Goal: Information Seeking & Learning: Learn about a topic

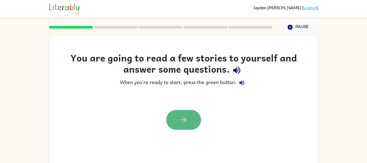
click at [170, 124] on button "button" at bounding box center [183, 120] width 35 height 20
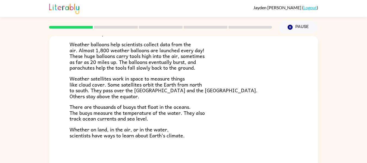
scroll to position [152, 0]
click at [121, 25] on div at bounding box center [160, 27] width 229 height 19
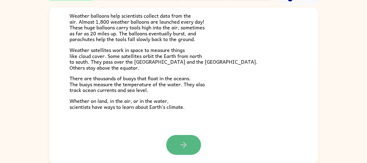
click at [185, 148] on icon "button" at bounding box center [183, 144] width 9 height 9
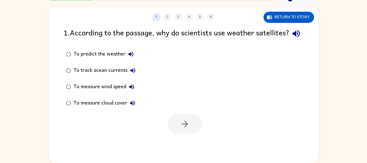
scroll to position [0, 0]
click at [85, 59] on div "To predict the weather" at bounding box center [105, 54] width 63 height 11
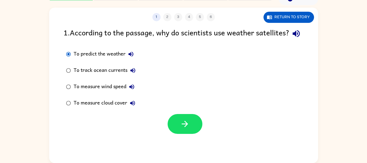
click at [94, 92] on div "To measure wind speed" at bounding box center [106, 86] width 64 height 11
click at [91, 108] on div "To measure cloud cover" at bounding box center [106, 102] width 64 height 11
click at [92, 59] on div "To predict the weather" at bounding box center [105, 54] width 63 height 11
click at [173, 130] on button "button" at bounding box center [184, 124] width 35 height 20
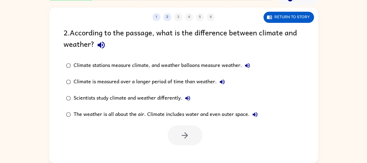
click at [184, 64] on div "Climate stations measure climate, and weather balloons measure weather." at bounding box center [163, 65] width 179 height 11
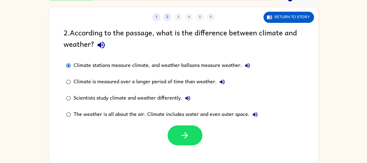
click at [159, 82] on div "Climate is measured over a longer period of time than weather." at bounding box center [151, 81] width 154 height 11
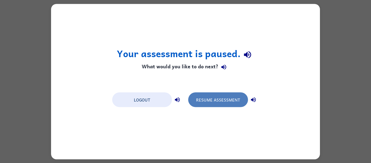
click at [208, 92] on button "Resume Assessment" at bounding box center [218, 99] width 60 height 15
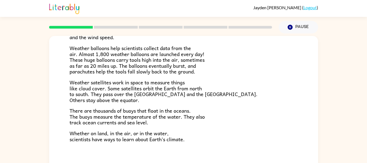
scroll to position [149, 0]
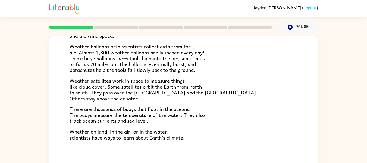
click at [115, 24] on div at bounding box center [160, 27] width 229 height 19
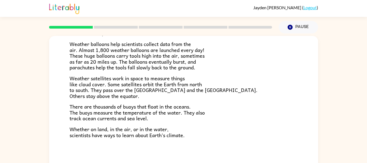
scroll to position [28, 0]
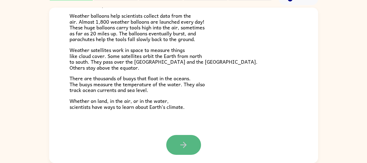
click at [175, 147] on button "button" at bounding box center [183, 145] width 35 height 20
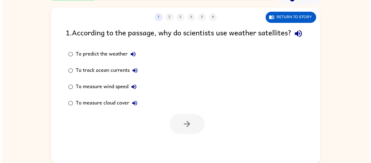
scroll to position [0, 0]
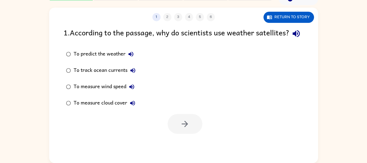
click at [112, 59] on div "To predict the weather" at bounding box center [105, 54] width 63 height 11
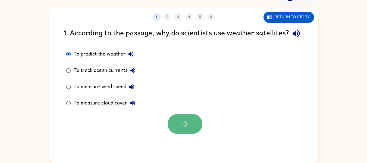
click at [176, 128] on button "button" at bounding box center [184, 124] width 35 height 20
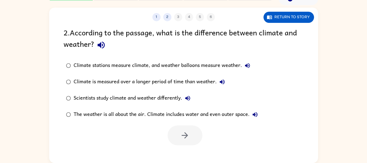
click at [162, 77] on div "Climate is measured over a longer period of time than weather." at bounding box center [151, 81] width 154 height 11
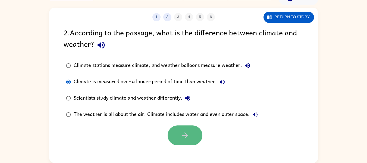
click at [180, 131] on icon "button" at bounding box center [184, 134] width 9 height 9
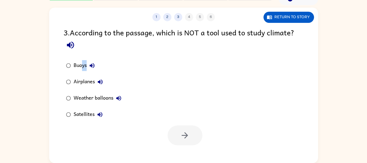
click at [70, 81] on div "Buoys Airplanes Weather balloons Satellites" at bounding box center [98, 89] width 68 height 65
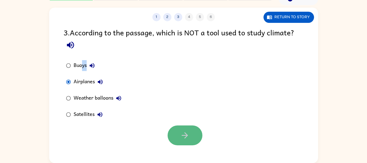
click at [176, 132] on button "button" at bounding box center [184, 135] width 35 height 20
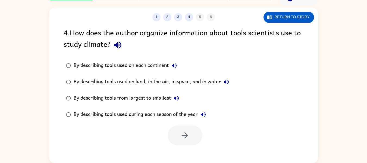
click at [176, 132] on div at bounding box center [184, 135] width 35 height 20
click at [145, 97] on div "By describing tools from largest to smallest" at bounding box center [128, 98] width 108 height 11
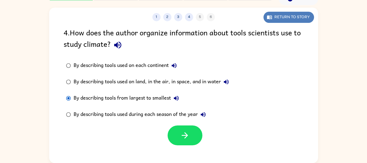
click at [273, 15] on button "Return to story" at bounding box center [288, 17] width 50 height 11
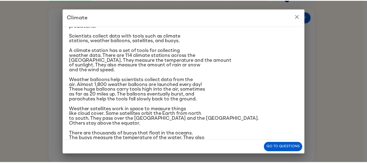
scroll to position [64, 0]
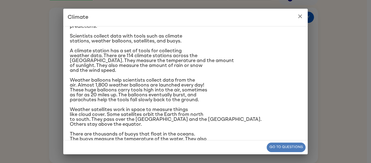
click at [284, 146] on button "Go to questions" at bounding box center [286, 146] width 39 height 9
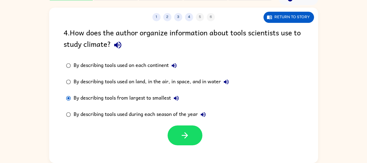
click at [138, 62] on div "By describing tools used on each continent" at bounding box center [127, 65] width 106 height 11
click at [185, 110] on div "By describing tools used during each season of the year" at bounding box center [141, 114] width 135 height 11
click at [182, 131] on icon "button" at bounding box center [184, 134] width 9 height 9
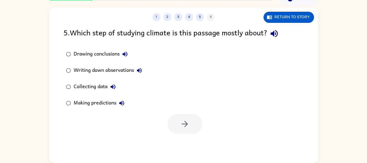
click at [182, 131] on div at bounding box center [184, 124] width 35 height 20
click at [86, 85] on div "Collecting data" at bounding box center [96, 86] width 45 height 11
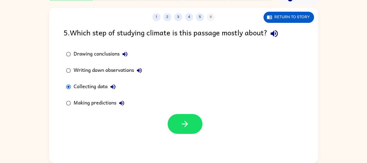
click at [98, 101] on div "Making predictions" at bounding box center [100, 102] width 53 height 11
click at [184, 115] on button "button" at bounding box center [184, 124] width 35 height 20
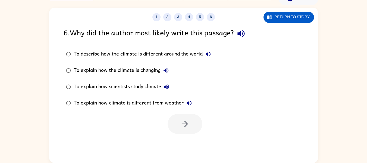
click at [159, 106] on div "To explain how climate is different from weather" at bounding box center [134, 102] width 121 height 11
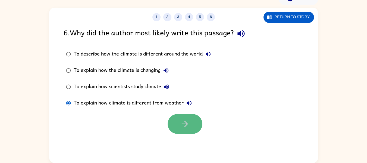
click at [173, 128] on button "button" at bounding box center [184, 124] width 35 height 20
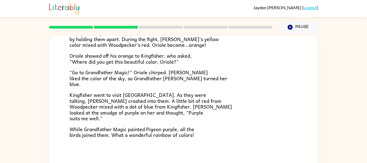
scroll to position [28, 0]
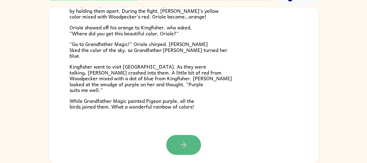
click at [172, 142] on button "button" at bounding box center [183, 145] width 35 height 20
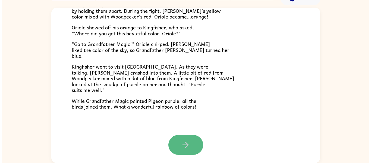
scroll to position [0, 0]
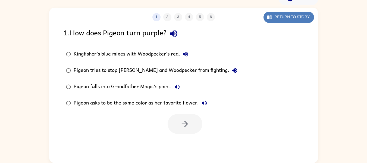
click at [285, 20] on button "Return to story" at bounding box center [288, 17] width 50 height 11
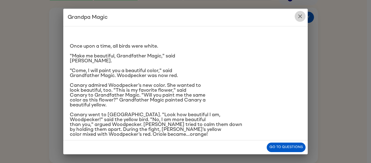
click at [301, 16] on icon "close" at bounding box center [300, 16] width 7 height 7
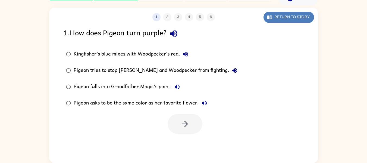
click at [274, 18] on button "Return to story" at bounding box center [288, 17] width 50 height 11
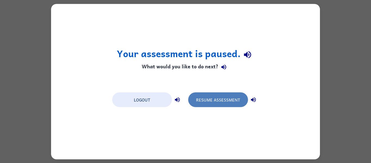
click at [210, 97] on button "Resume Assessment" at bounding box center [218, 99] width 60 height 15
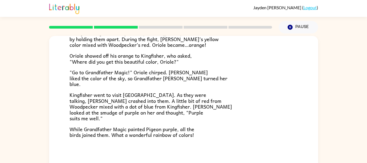
scroll to position [28, 0]
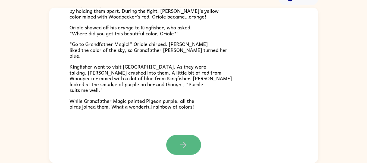
click at [178, 151] on button "button" at bounding box center [183, 145] width 35 height 20
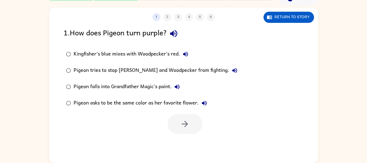
click at [164, 52] on div "Kingfisher’s blue mixes with Woodpecker’s red." at bounding box center [132, 54] width 117 height 11
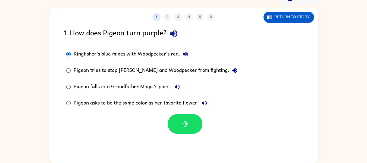
click at [158, 66] on div "Pigeon tries to stop [PERSON_NAME] and Woodpecker from fighting." at bounding box center [157, 70] width 166 height 11
click at [166, 52] on div "Kingfisher’s blue mixes with Woodpecker’s red." at bounding box center [132, 54] width 117 height 11
click at [188, 129] on button "button" at bounding box center [184, 124] width 35 height 20
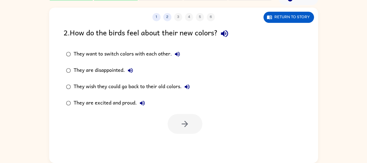
click at [106, 65] on div "They are disappointed." at bounding box center [105, 70] width 62 height 11
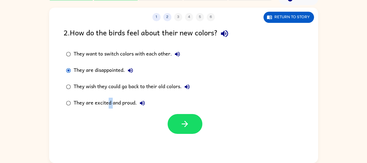
drag, startPoint x: 112, startPoint y: 101, endPoint x: 107, endPoint y: 100, distance: 5.2
click at [107, 100] on div "They are excited and proud." at bounding box center [111, 102] width 74 height 11
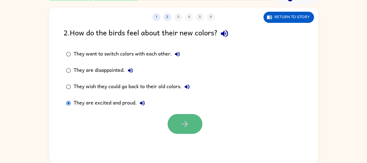
click at [183, 119] on icon "button" at bounding box center [184, 123] width 9 height 9
